Goal: Find specific page/section: Find specific page/section

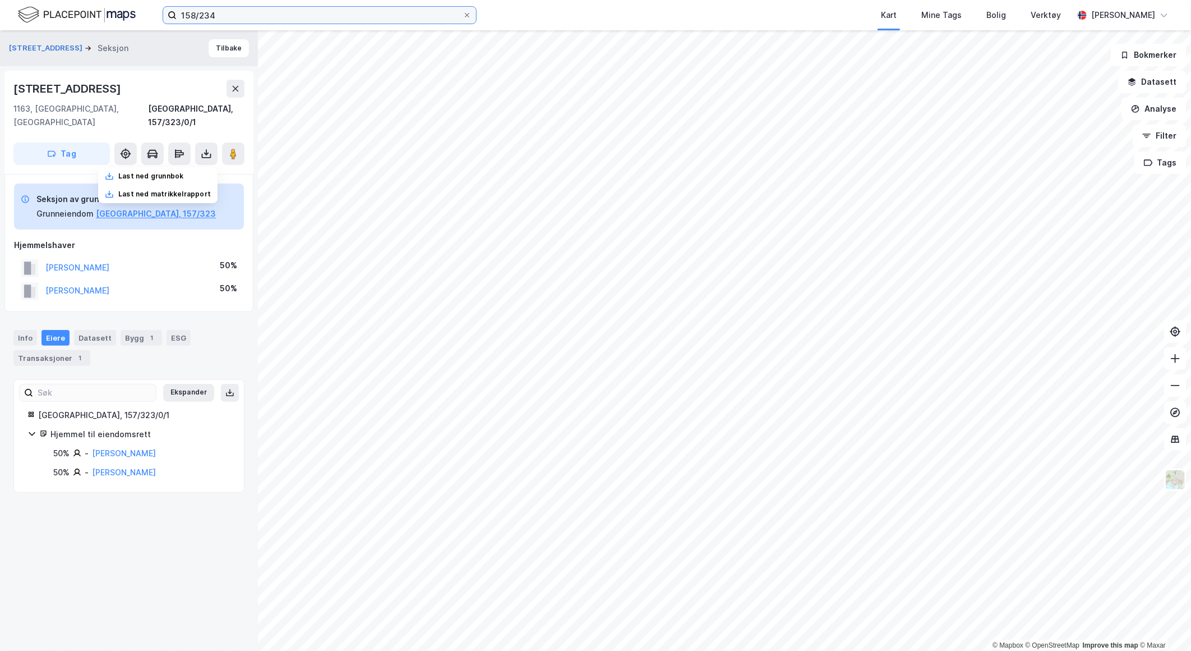
click at [232, 11] on input "158/234" at bounding box center [320, 15] width 286 height 17
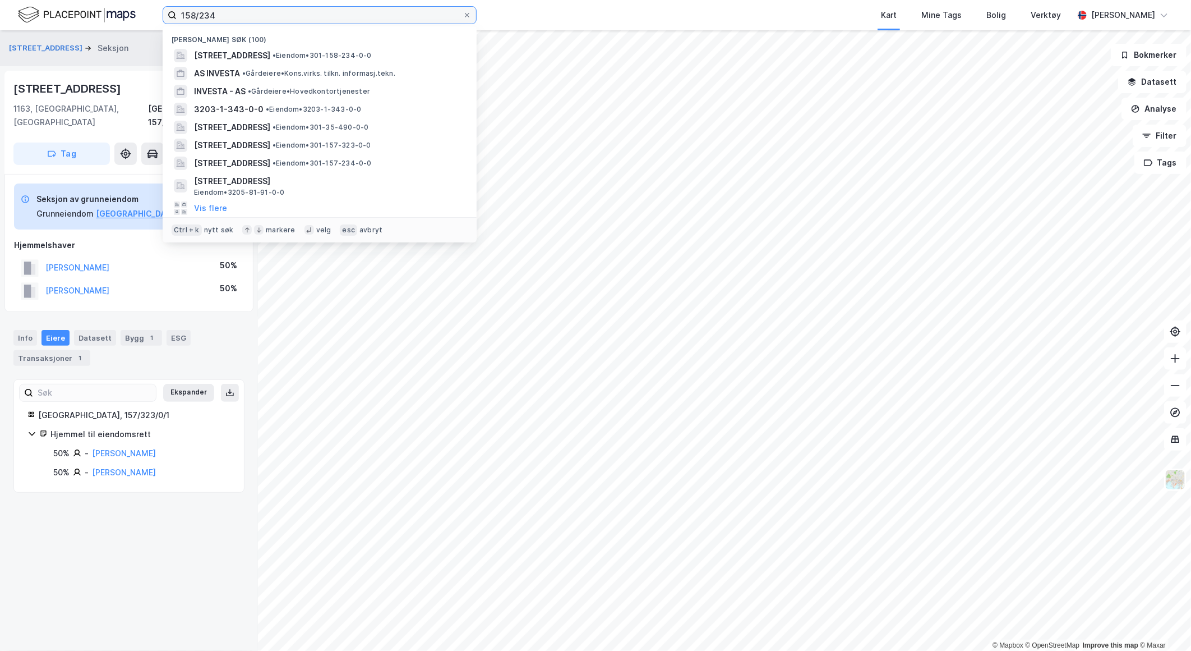
drag, startPoint x: 232, startPoint y: 11, endPoint x: 174, endPoint y: 20, distance: 57.8
click at [174, 20] on label "158/234" at bounding box center [320, 15] width 314 height 18
click at [177, 20] on input "158/234" at bounding box center [320, 15] width 286 height 17
click at [249, 10] on input "158/234" at bounding box center [320, 15] width 286 height 17
drag, startPoint x: 249, startPoint y: 10, endPoint x: 181, endPoint y: 10, distance: 68.4
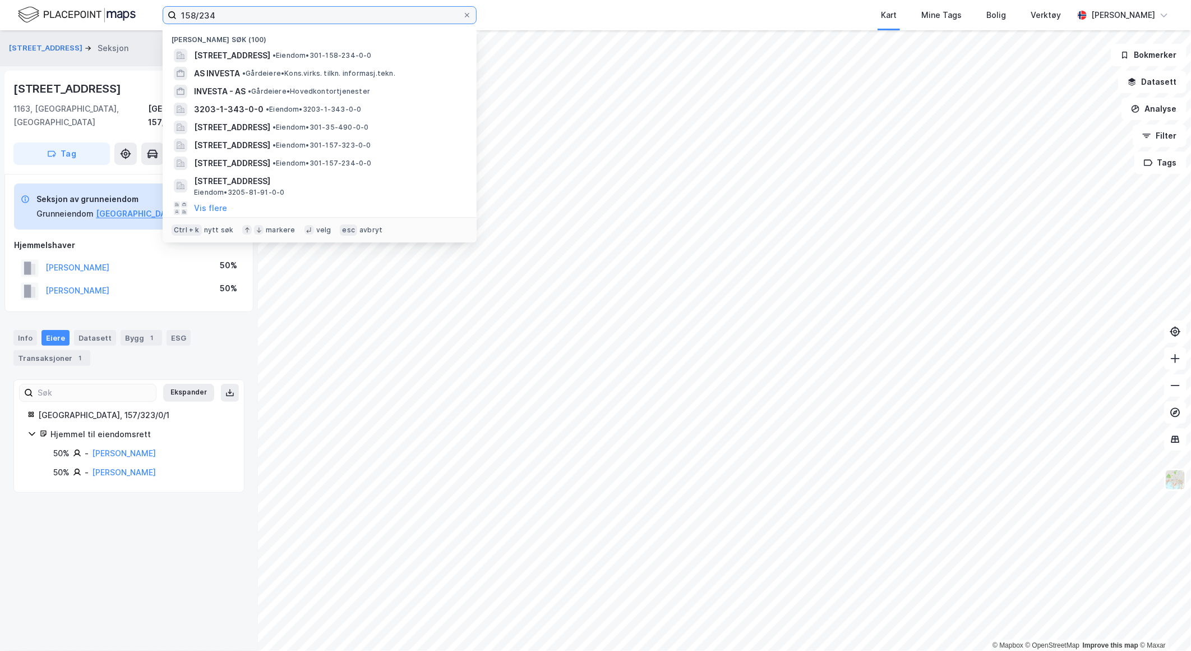
click at [181, 10] on input "158/234" at bounding box center [320, 15] width 286 height 17
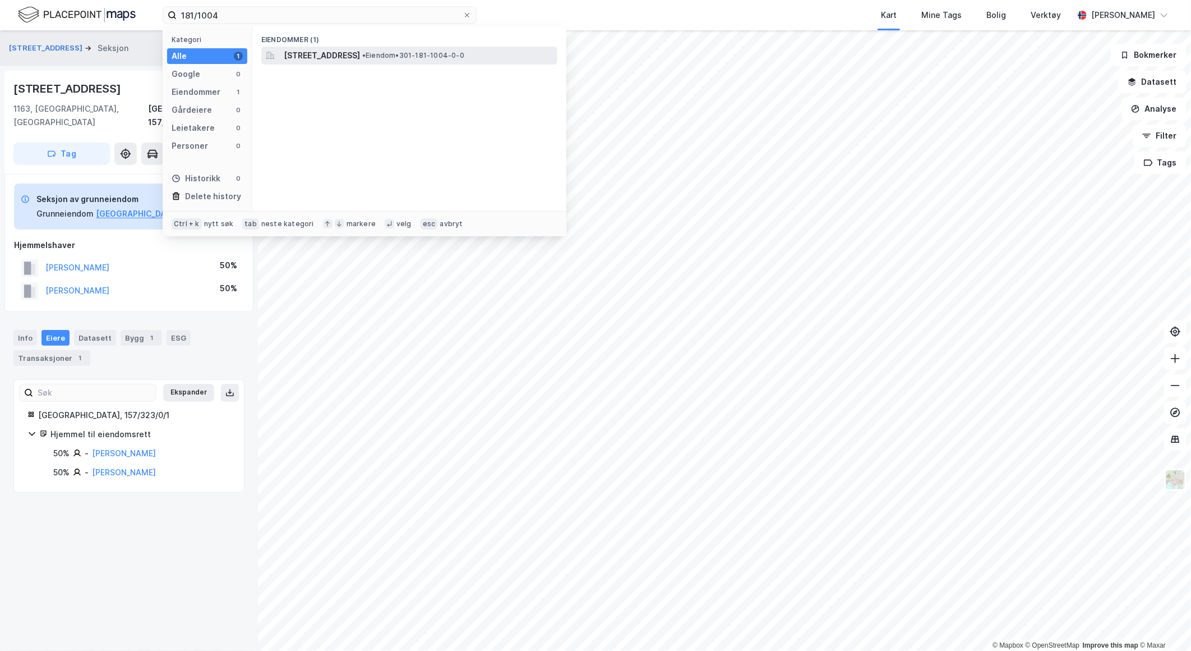
click at [451, 63] on div "[STREET_ADDRESS] • Eiendom • 301-181-1004-0-0" at bounding box center [409, 56] width 296 height 18
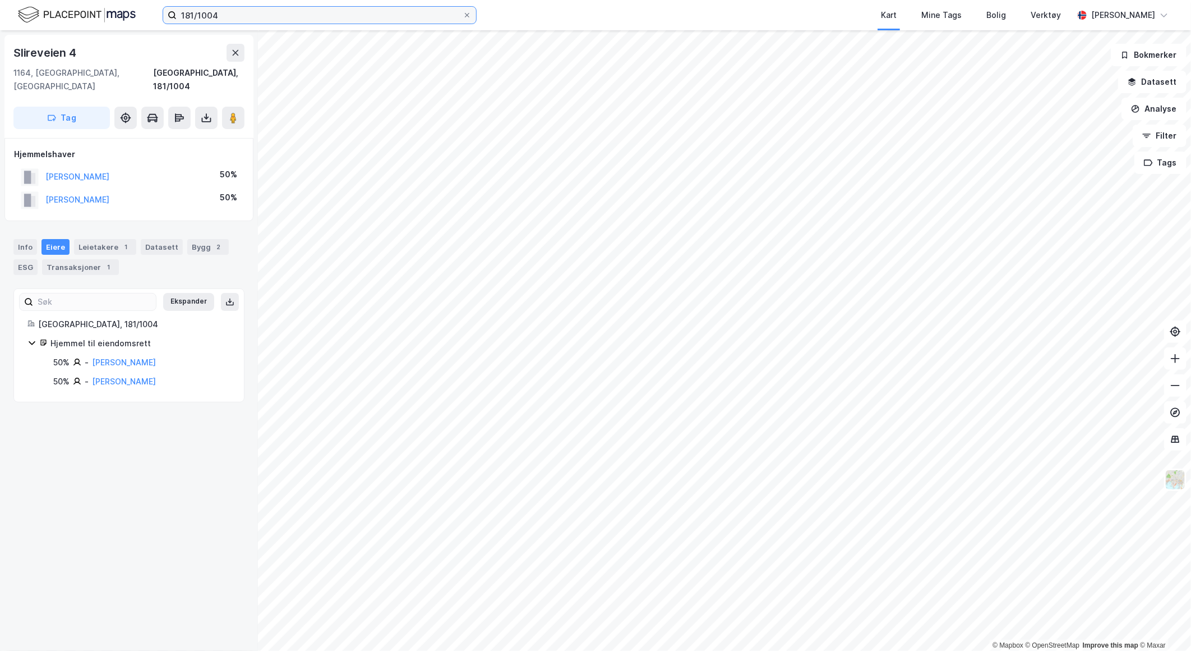
click at [234, 15] on input "181/1004" at bounding box center [320, 15] width 286 height 17
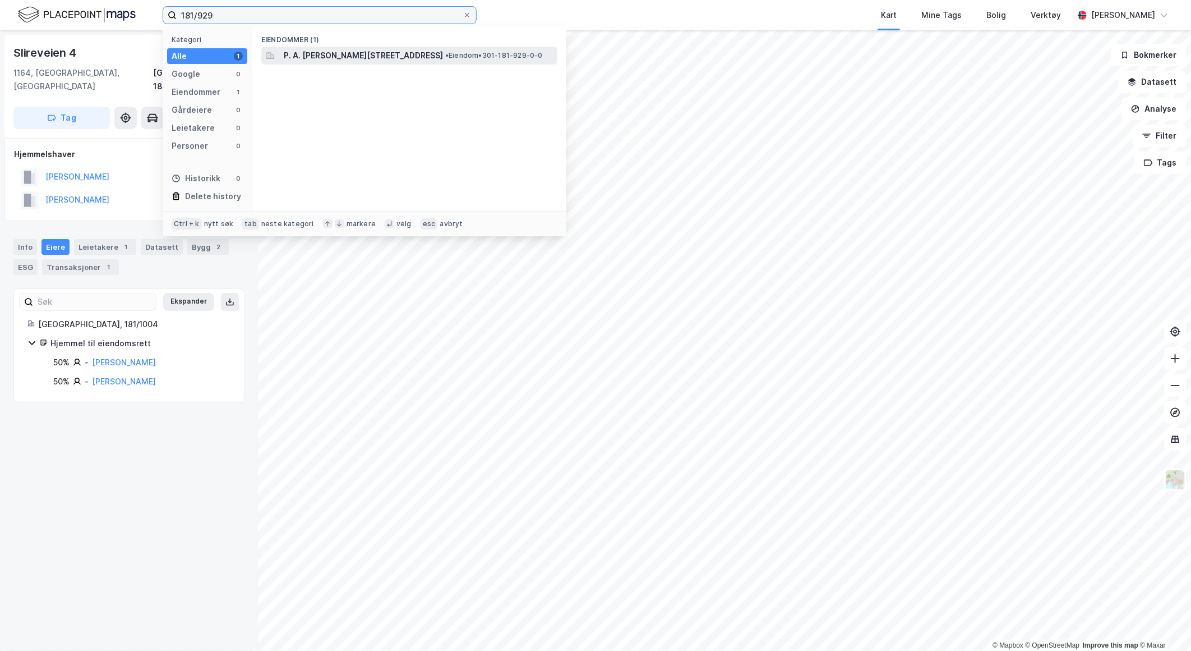
type input "181/929"
click at [324, 53] on span "P. A. [PERSON_NAME][STREET_ADDRESS]" at bounding box center [363, 55] width 159 height 13
